Goal: Check status: Check status

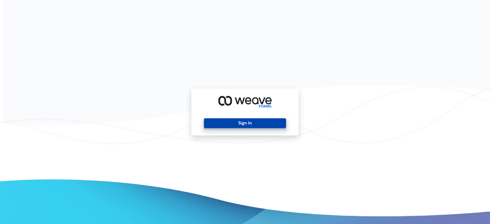
click at [228, 124] on button "Sign In" at bounding box center [245, 123] width 82 height 10
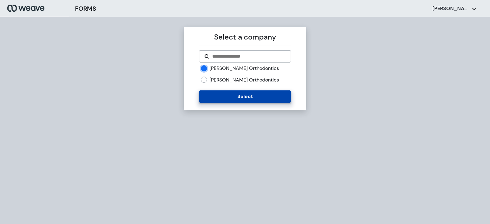
click at [218, 96] on button "Select" at bounding box center [245, 96] width 92 height 12
